Goal: Communication & Community: Answer question/provide support

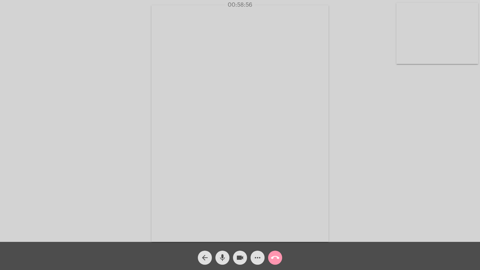
click at [274, 257] on mat-icon "call_end" at bounding box center [275, 257] width 8 height 8
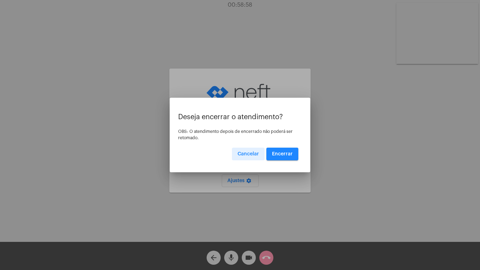
click at [277, 151] on button "Encerrar" at bounding box center [282, 154] width 32 height 13
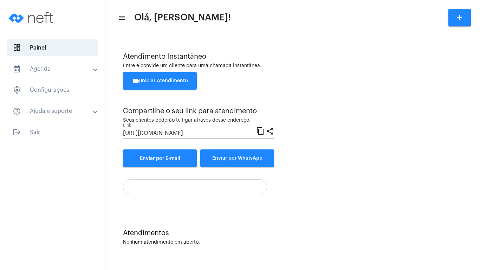
click at [157, 77] on button "videocam Iniciar Atendimento" at bounding box center [160, 81] width 74 height 18
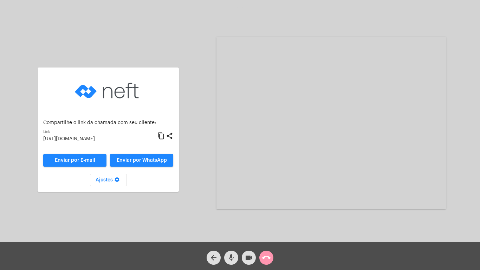
click at [162, 136] on mat-icon "content_copy" at bounding box center [160, 136] width 7 height 8
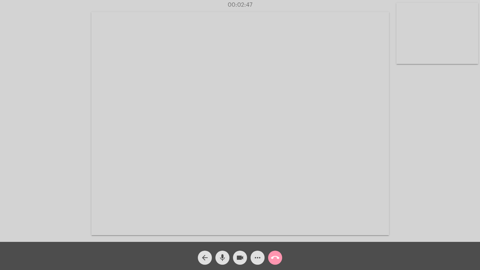
click at [33, 102] on div "Acessando Câmera e Microfone..." at bounding box center [240, 123] width 479 height 242
